Goal: Task Accomplishment & Management: Use online tool/utility

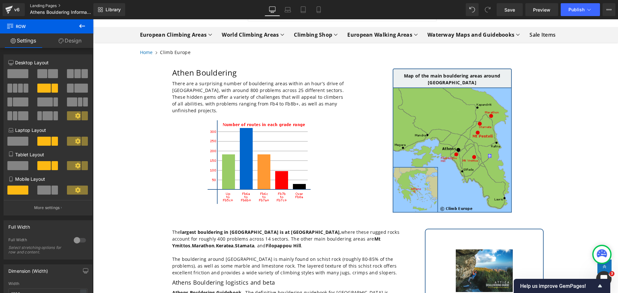
click at [46, 6] on link "Landing Pages" at bounding box center [67, 5] width 74 height 5
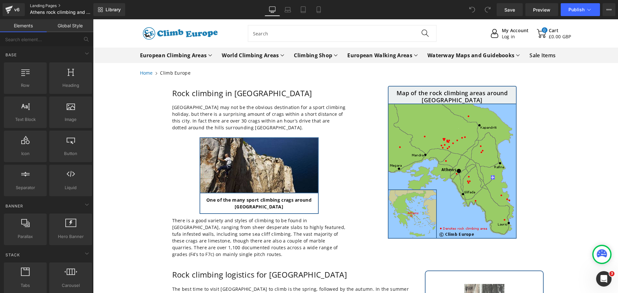
click at [45, 6] on link "Landing Pages" at bounding box center [67, 5] width 74 height 5
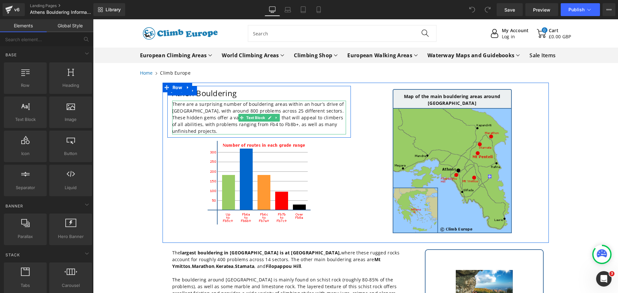
click at [247, 111] on p "There are a surprising number of bouldering areas within an hour’s drive of Ath…" at bounding box center [259, 118] width 174 height 34
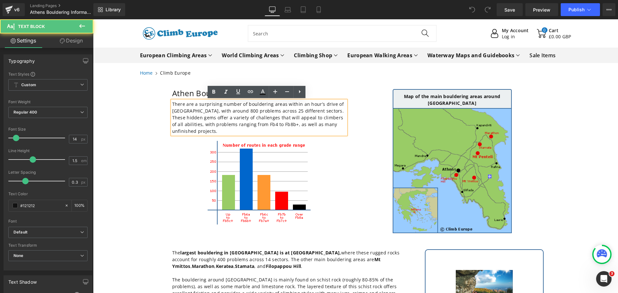
click at [247, 111] on p "There are a surprising number of bouldering areas within an hour’s drive of Ath…" at bounding box center [259, 118] width 174 height 34
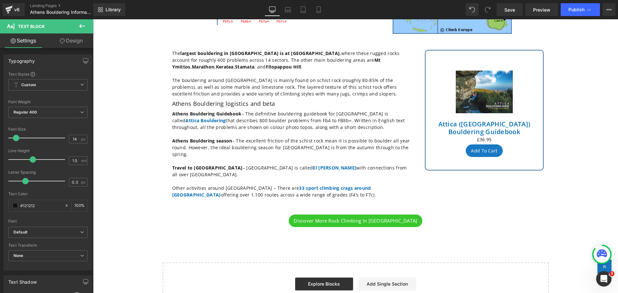
scroll to position [193, 0]
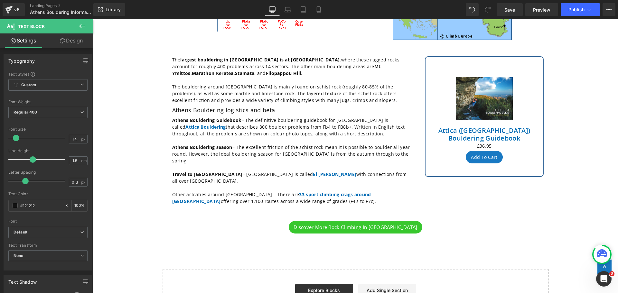
click at [284, 191] on p "Other activities around Athens – There are 33 sport climbing crags around Athen…" at bounding box center [291, 198] width 238 height 14
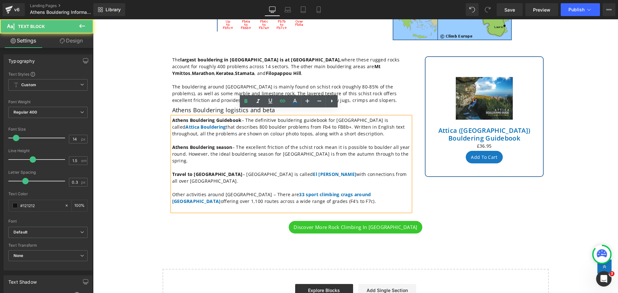
click at [284, 191] on p "Other activities around Athens – There are 33 sport climbing crags around Athen…" at bounding box center [291, 198] width 238 height 14
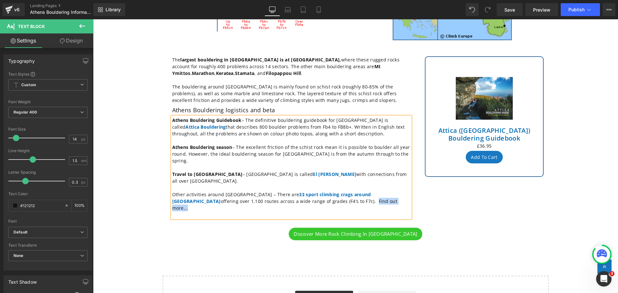
drag, startPoint x: 319, startPoint y: 182, endPoint x: 281, endPoint y: 181, distance: 38.0
click at [281, 191] on p "Other activities around Athens – There are 33 sport climbing crags around Athen…" at bounding box center [291, 201] width 238 height 20
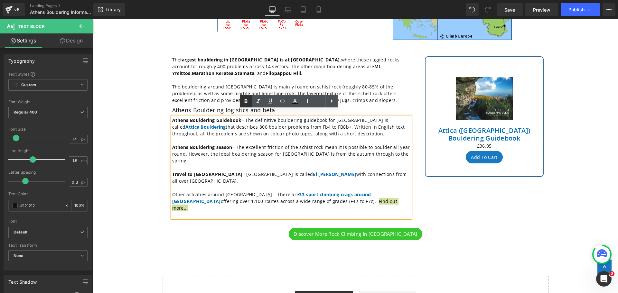
click at [246, 100] on icon at bounding box center [246, 101] width 3 height 4
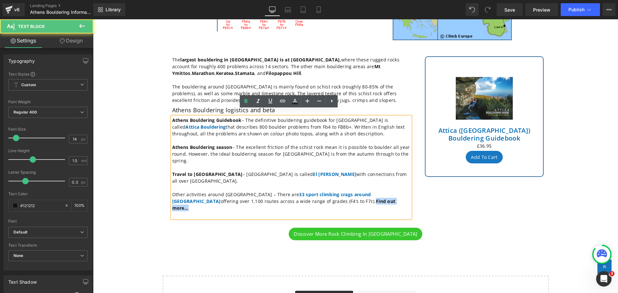
drag, startPoint x: 319, startPoint y: 182, endPoint x: 281, endPoint y: 180, distance: 38.7
click at [281, 191] on p "Other activities around Athens – There are 33 sport climbing crags around Athen…" at bounding box center [291, 201] width 238 height 20
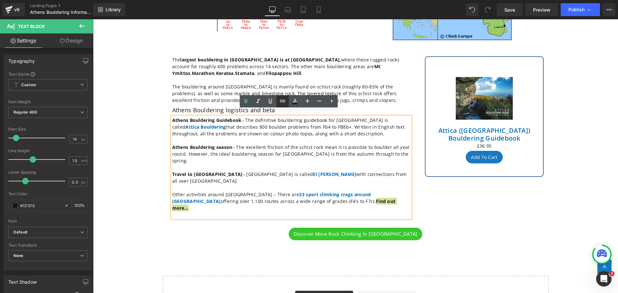
click at [284, 106] on link at bounding box center [283, 101] width 12 height 12
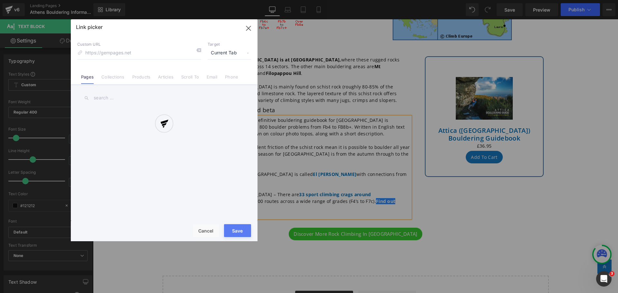
click at [388, 0] on div "Text Color Highlight Color #333333 Edit or remove link: Edit - Unlink - Cancel …" at bounding box center [309, 0] width 618 height 0
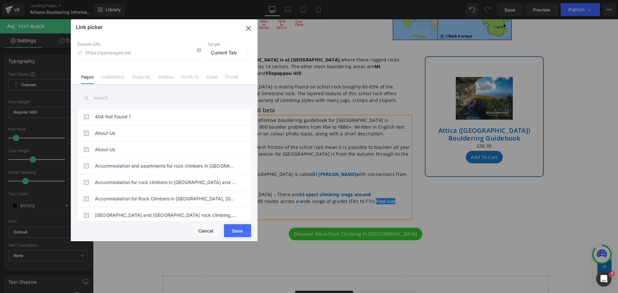
click at [126, 97] on input "text" at bounding box center [164, 98] width 174 height 14
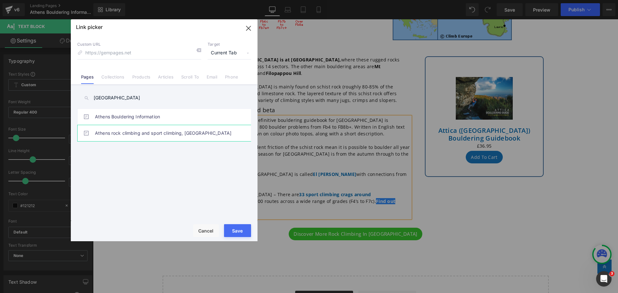
type input "athen"
click at [146, 134] on link "Athens rock climbing and sport climbing, Greece" at bounding box center [166, 133] width 142 height 16
type input "/pages/rock-climbing-greece-athens"
click at [236, 232] on button "Save" at bounding box center [237, 230] width 27 height 13
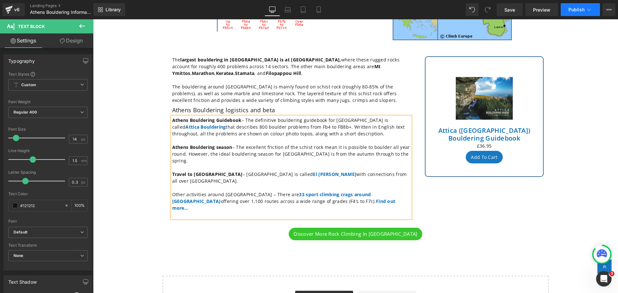
click at [587, 9] on icon at bounding box center [589, 9] width 6 height 6
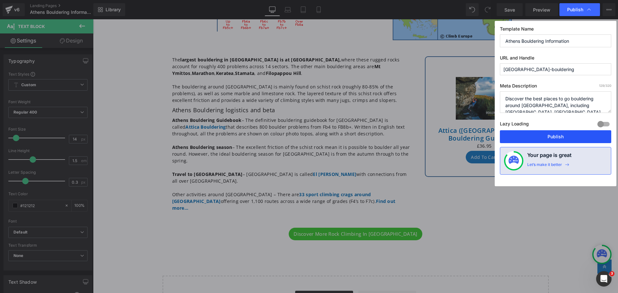
click at [542, 133] on button "Publish" at bounding box center [555, 136] width 111 height 13
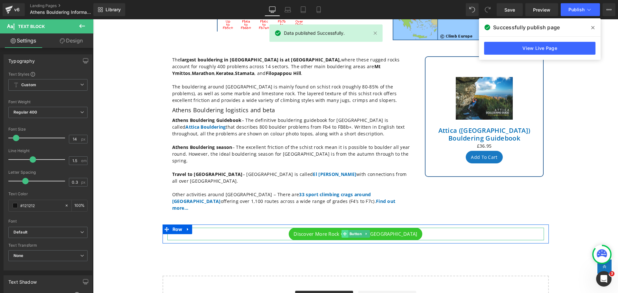
click at [342, 230] on span at bounding box center [345, 234] width 7 height 8
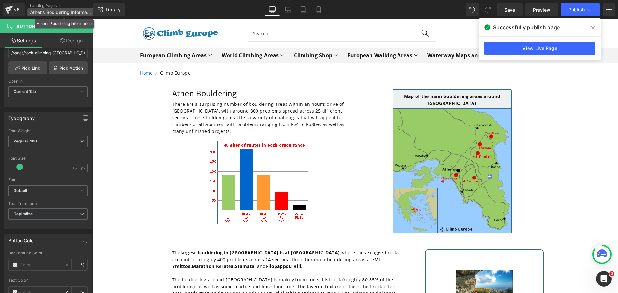
click at [36, 8] on p "Athens Bouldering Information" at bounding box center [64, 12] width 74 height 8
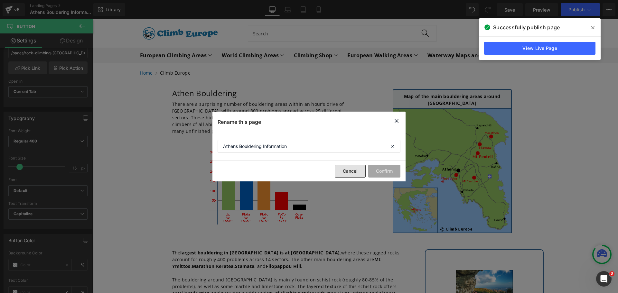
click at [359, 169] on button "Cancel" at bounding box center [350, 171] width 31 height 13
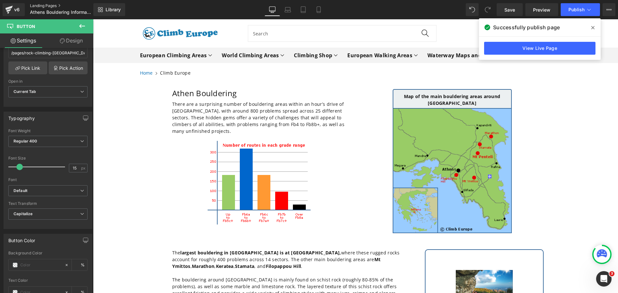
click at [44, 6] on link "Landing Pages" at bounding box center [67, 5] width 74 height 5
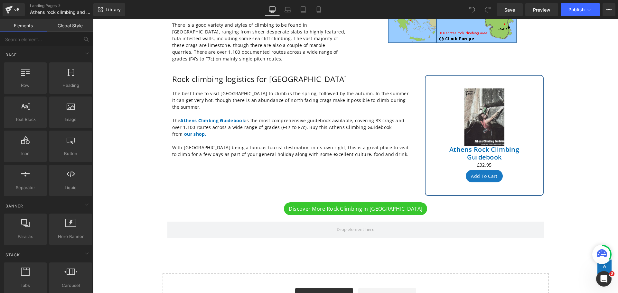
scroll to position [290, 0]
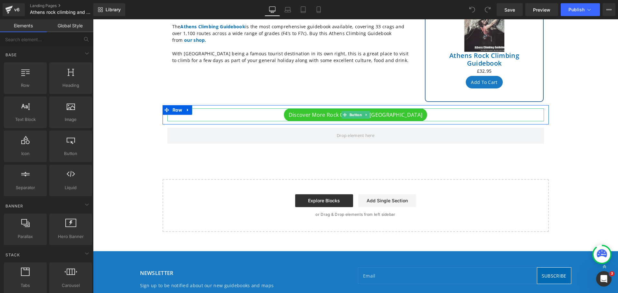
click at [329, 109] on link "Discover more rock climbing in [GEOGRAPHIC_DATA]" at bounding box center [355, 115] width 143 height 13
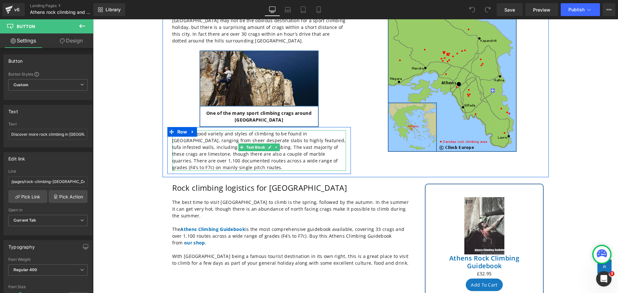
scroll to position [0, 0]
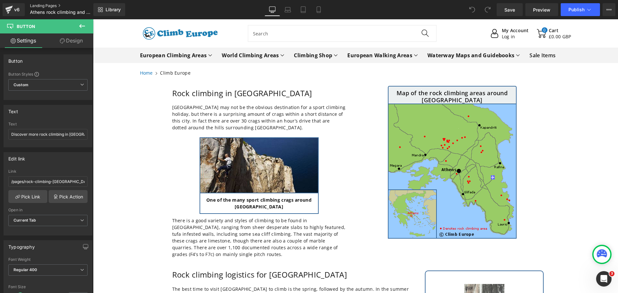
click at [44, 5] on link "Landing Pages" at bounding box center [67, 5] width 74 height 5
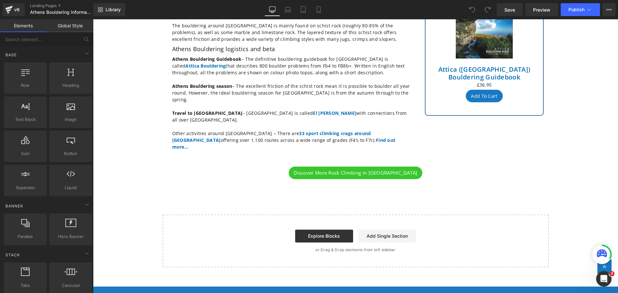
scroll to position [258, 0]
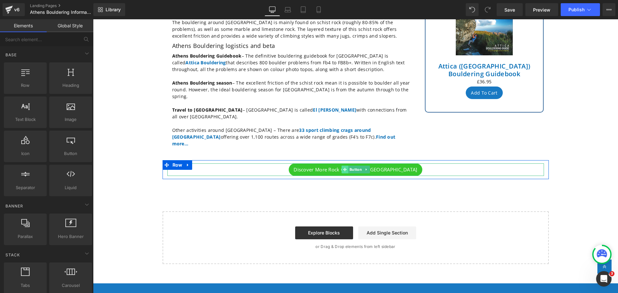
click at [344, 168] on icon at bounding box center [345, 170] width 4 height 4
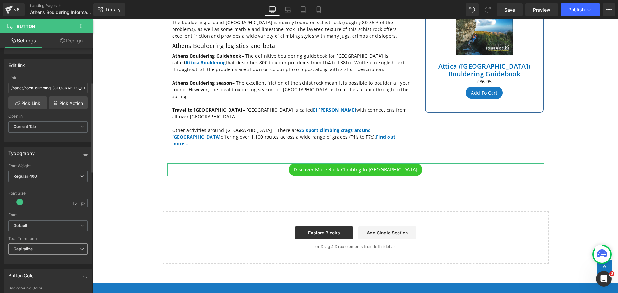
scroll to position [97, 0]
drag, startPoint x: 73, startPoint y: 200, endPoint x: 66, endPoint y: 200, distance: 7.1
click at [69, 200] on div "15 px" at bounding box center [78, 200] width 19 height 9
type input "16"
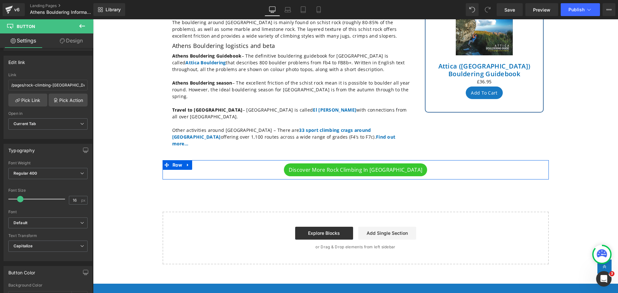
click at [231, 160] on div "Discover more rock climbing in [GEOGRAPHIC_DATA] [GEOGRAPHIC_DATA]" at bounding box center [356, 169] width 386 height 19
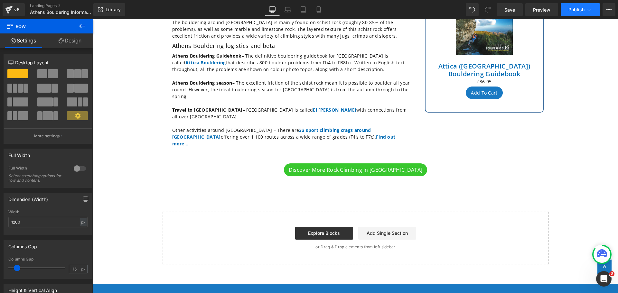
click at [591, 11] on icon at bounding box center [589, 9] width 6 height 6
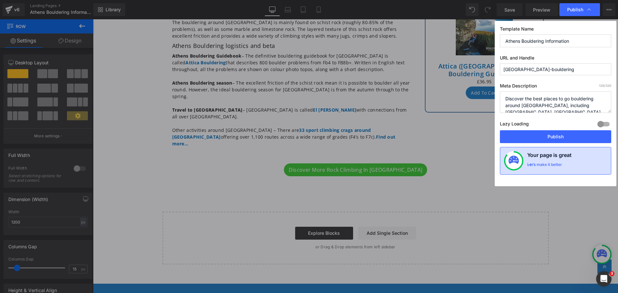
click at [534, 162] on h4 "Your page is great" at bounding box center [550, 156] width 44 height 11
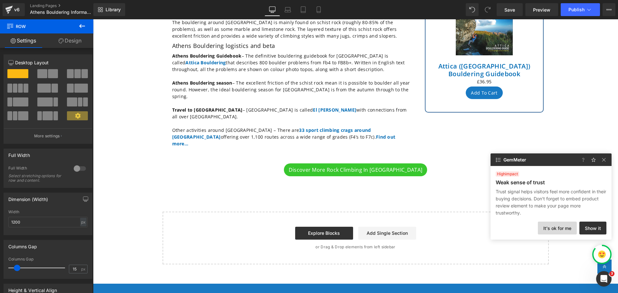
click at [556, 232] on button "It's ok for me" at bounding box center [557, 228] width 39 height 13
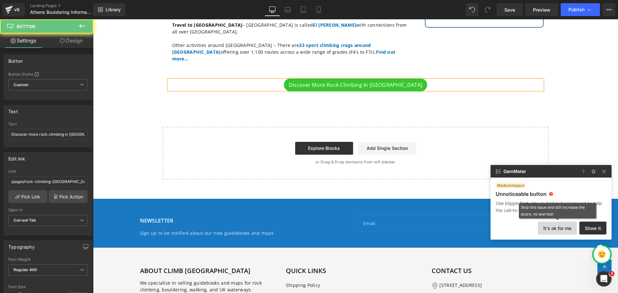
scroll to position [316, 0]
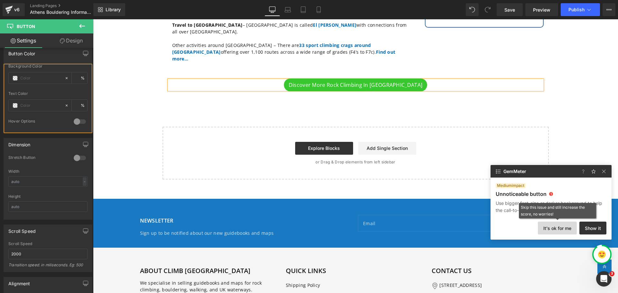
click at [556, 230] on button "It's ok for me" at bounding box center [557, 228] width 39 height 13
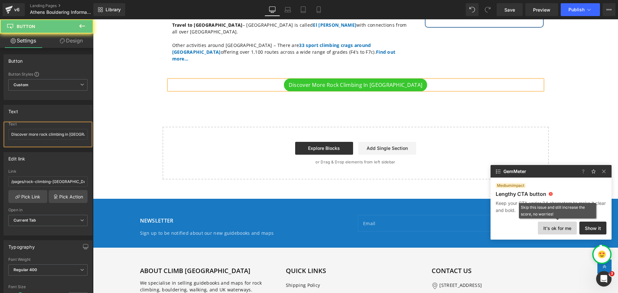
scroll to position [58, 0]
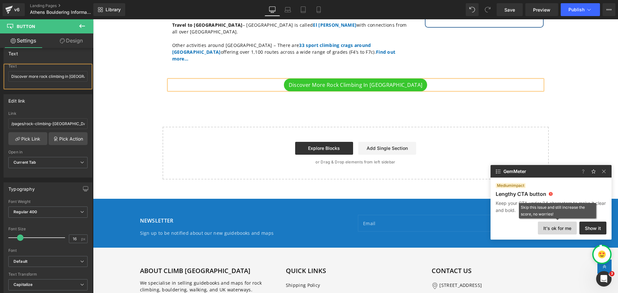
click at [556, 230] on button "It's ok for me" at bounding box center [557, 228] width 39 height 13
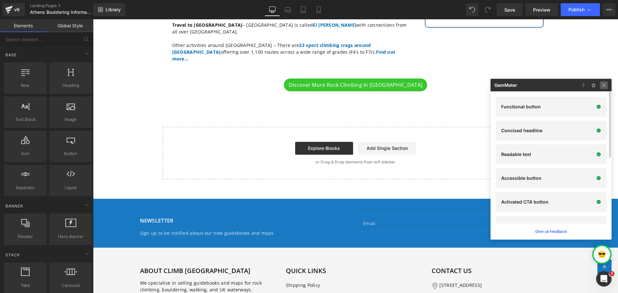
click at [605, 88] on img at bounding box center [604, 85] width 8 height 8
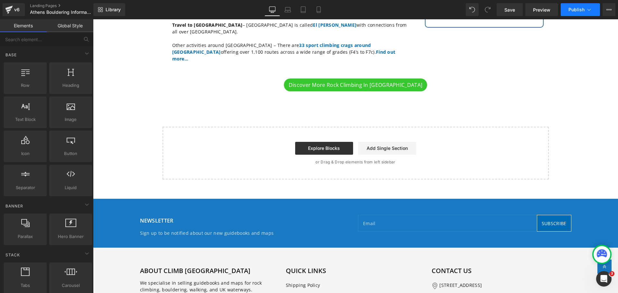
click at [588, 10] on icon at bounding box center [589, 9] width 6 height 6
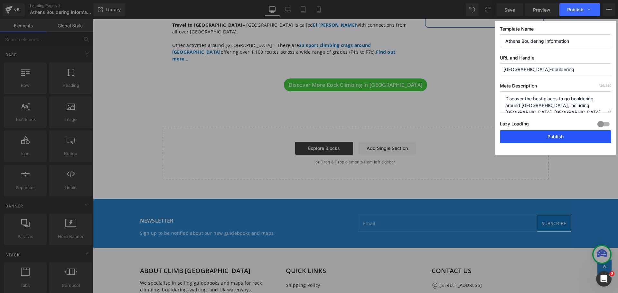
click at [541, 140] on button "Publish" at bounding box center [555, 136] width 111 height 13
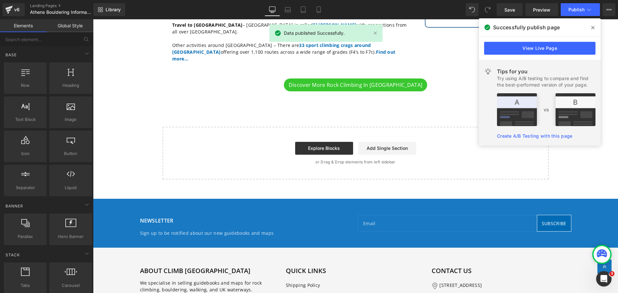
click at [592, 28] on icon at bounding box center [593, 27] width 3 height 5
